Goal: Task Accomplishment & Management: Manage account settings

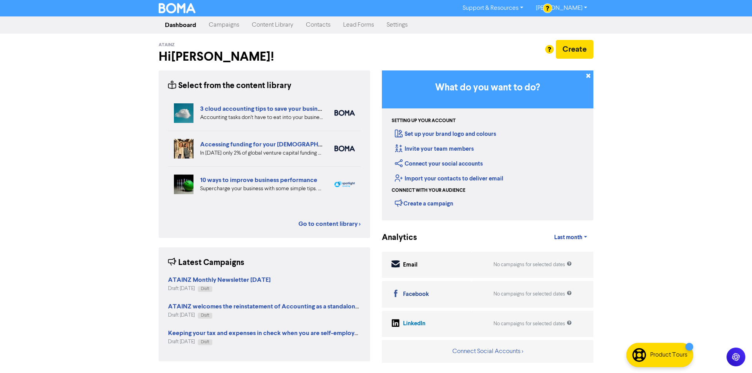
click at [318, 27] on link "Contacts" at bounding box center [318, 25] width 37 height 16
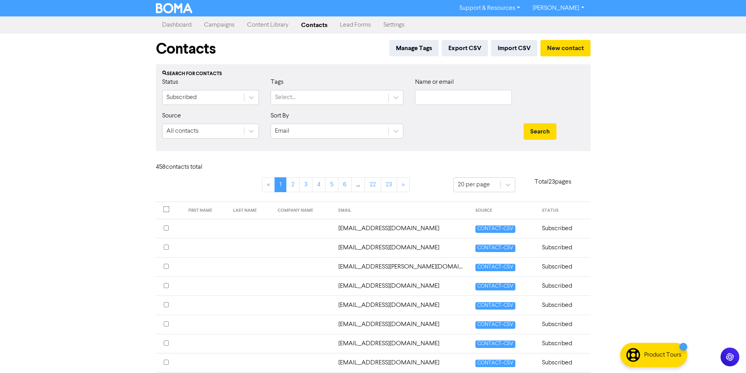
click at [162, 208] on th at bounding box center [170, 210] width 28 height 17
click at [164, 209] on input "checkbox" at bounding box center [166, 209] width 6 height 6
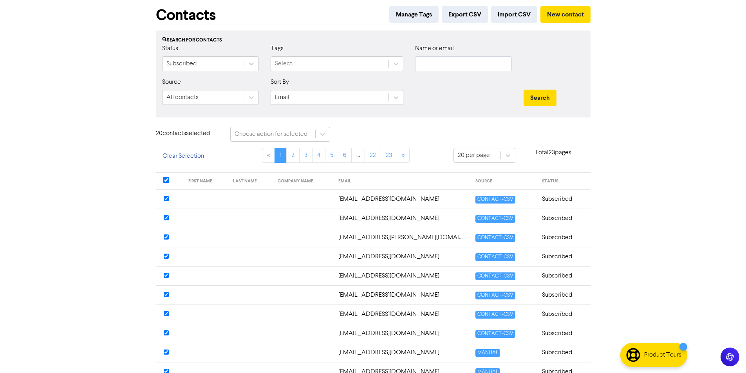
scroll to position [78, 0]
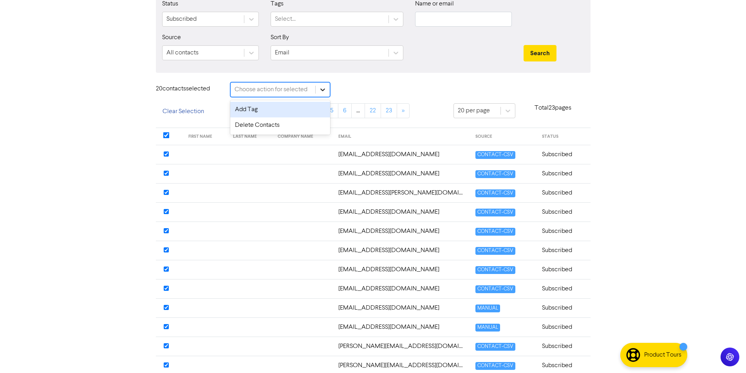
click at [319, 89] on icon at bounding box center [323, 90] width 8 height 8
click at [280, 126] on div "Delete Contacts" at bounding box center [280, 125] width 100 height 16
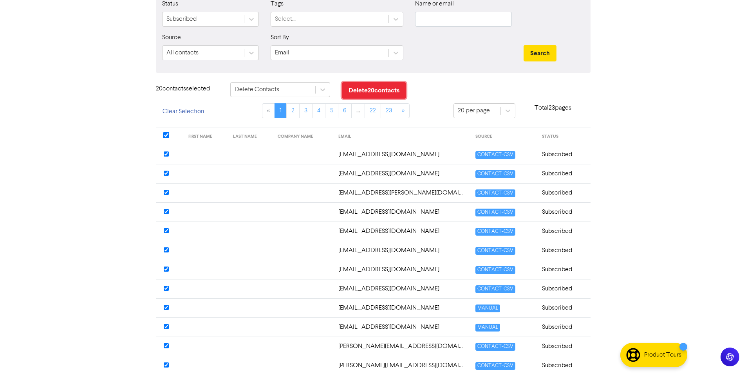
click at [356, 85] on button "Delete 20 contact s" at bounding box center [374, 90] width 64 height 16
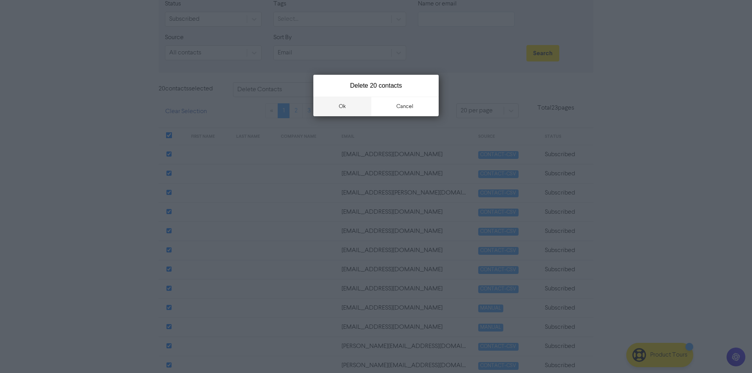
click at [345, 107] on button "ok" at bounding box center [342, 107] width 58 height 20
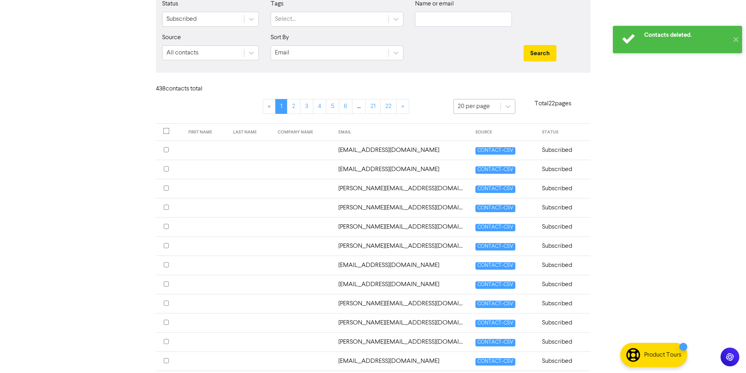
click at [497, 109] on div "20 per page" at bounding box center [477, 106] width 47 height 14
click at [600, 101] on div "Contacts deleted. ✕ Support & Resources Video Tutorials FAQ & Guides Marketing …" at bounding box center [373, 108] width 746 height 373
click at [484, 109] on div "20 per page" at bounding box center [474, 106] width 32 height 9
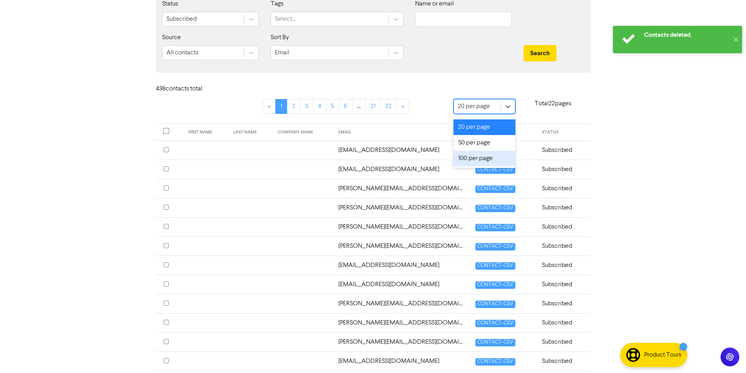
click at [486, 157] on div "100 per page" at bounding box center [484, 159] width 62 height 16
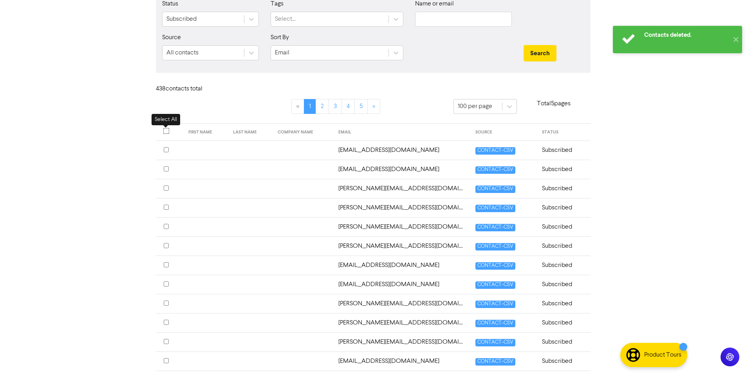
click at [167, 131] on input "checkbox" at bounding box center [166, 131] width 6 height 6
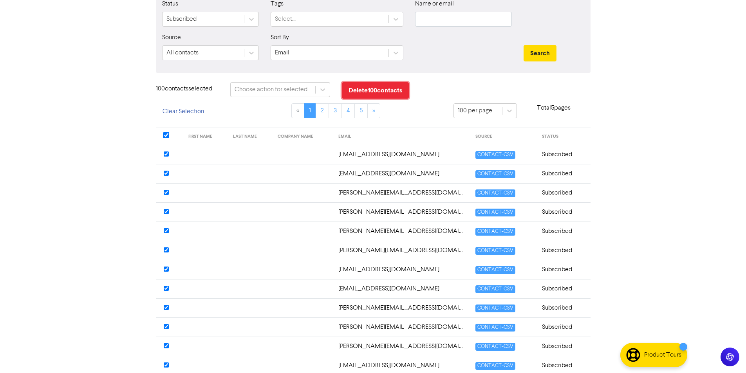
click at [367, 93] on button "Delete 100 contact s" at bounding box center [375, 90] width 67 height 16
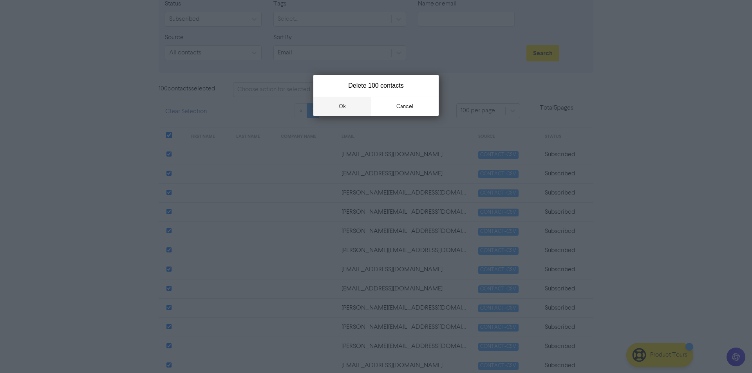
click at [355, 108] on button "ok" at bounding box center [342, 107] width 58 height 20
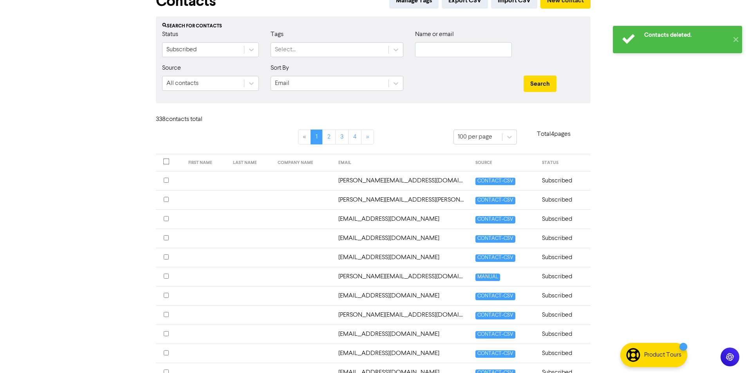
scroll to position [0, 0]
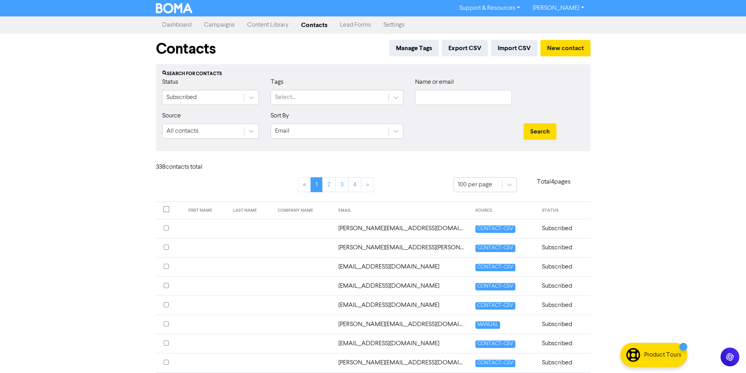
drag, startPoint x: 222, startPoint y: 26, endPoint x: 240, endPoint y: 26, distance: 18.0
click at [222, 26] on link "Campaigns" at bounding box center [219, 25] width 43 height 16
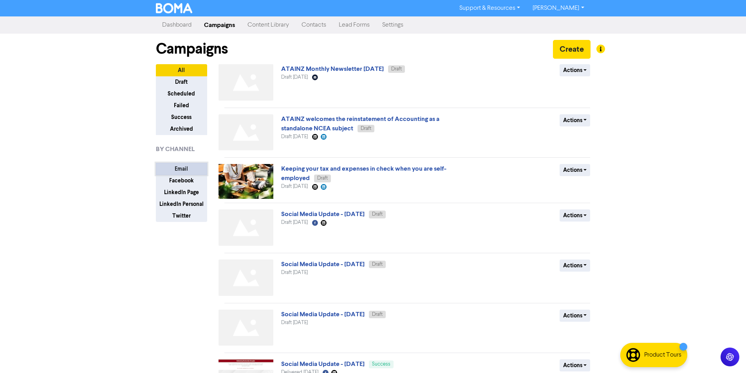
click at [180, 172] on button "Email" at bounding box center [181, 169] width 51 height 12
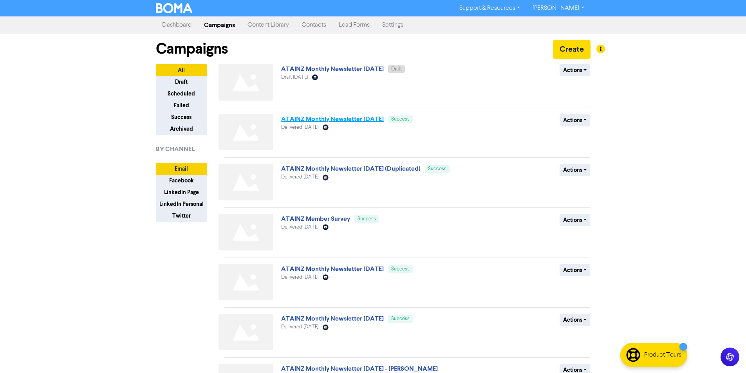
click at [329, 119] on link "ATAINZ Monthly Newsletter [DATE]" at bounding box center [332, 119] width 103 height 8
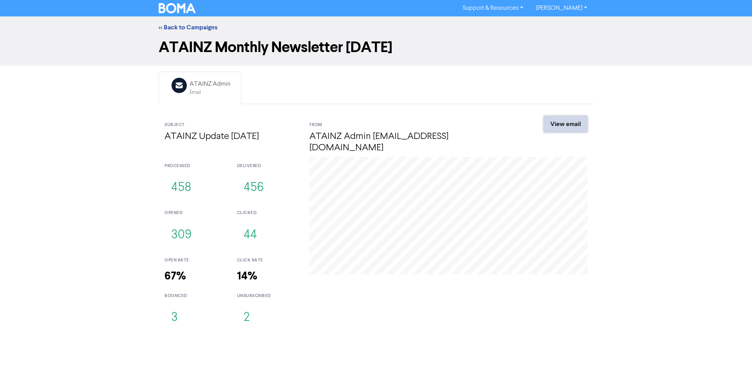
click at [555, 128] on link "View email" at bounding box center [565, 124] width 44 height 16
click at [579, 129] on link "View email" at bounding box center [565, 124] width 44 height 16
click at [199, 28] on link "<< Back to Campaigns" at bounding box center [188, 27] width 59 height 8
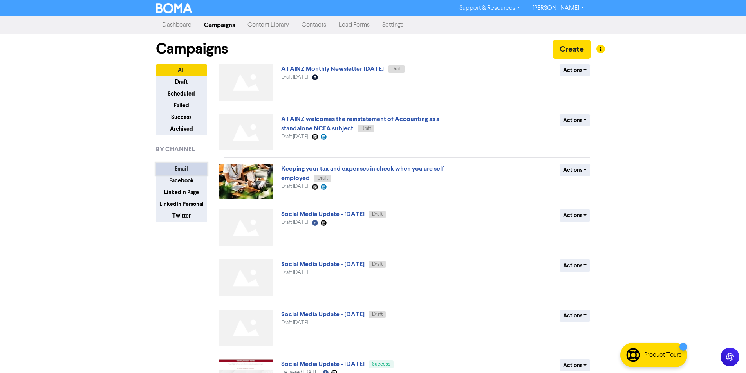
click at [186, 168] on button "Email" at bounding box center [181, 169] width 51 height 12
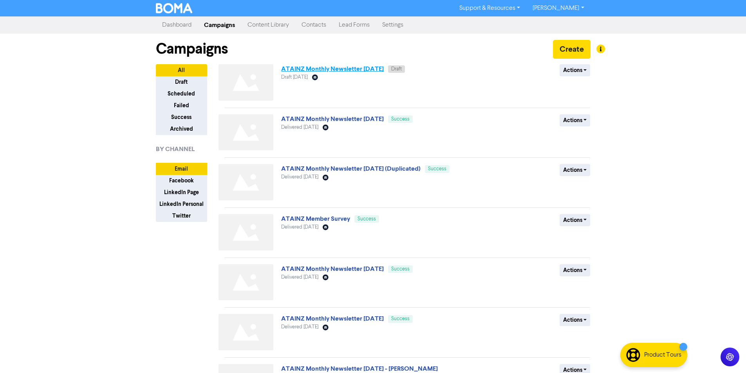
click at [357, 72] on link "ATAINZ Monthly Newsletter [DATE]" at bounding box center [332, 69] width 103 height 8
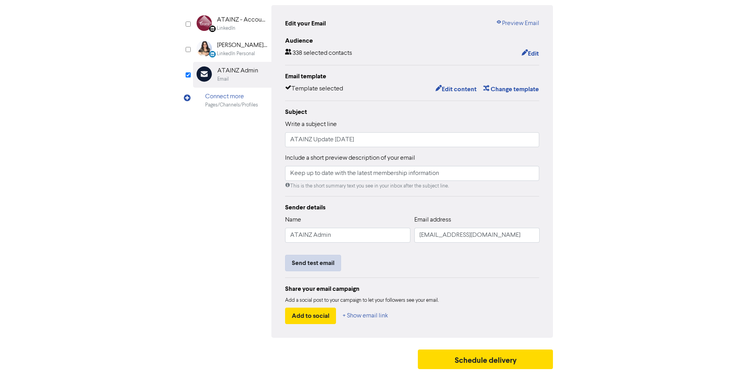
scroll to position [76, 0]
click at [512, 20] on link "Preview Email" at bounding box center [517, 23] width 43 height 9
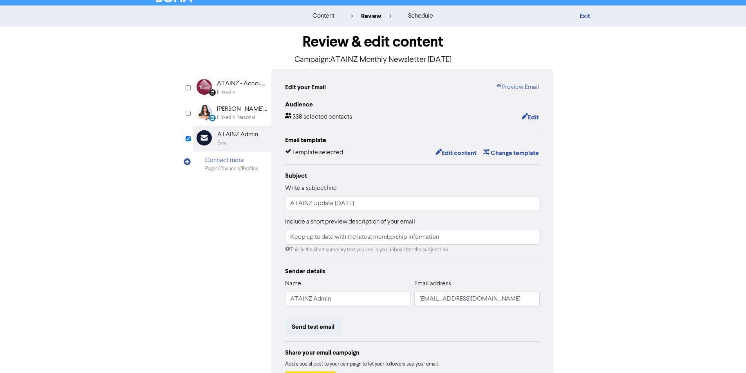
scroll to position [0, 0]
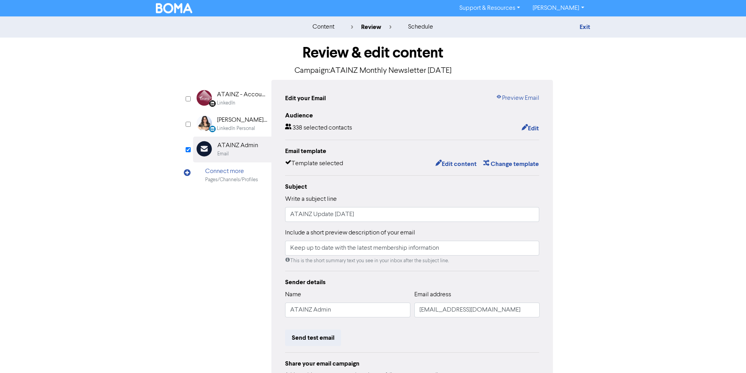
click at [186, 16] on div "Support & Resources Video Tutorials FAQ & Guides Marketing Education [PERSON_NA…" at bounding box center [373, 8] width 746 height 16
click at [183, 12] on img at bounding box center [174, 8] width 37 height 10
